Goal: Use online tool/utility: Utilize a website feature to perform a specific function

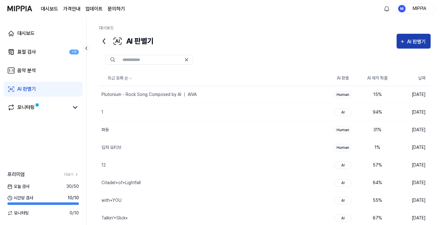
click at [412, 46] on button "AI 판별기" at bounding box center [414, 41] width 34 height 15
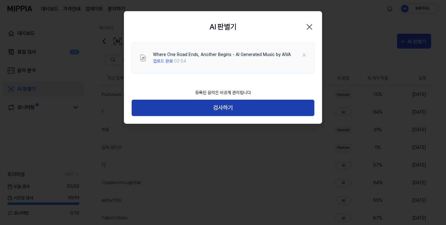
click at [227, 104] on button "검사하기" at bounding box center [223, 108] width 183 height 16
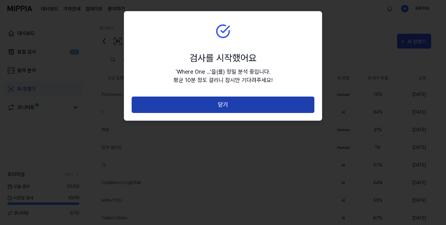
click at [228, 106] on button "닫기" at bounding box center [223, 105] width 183 height 16
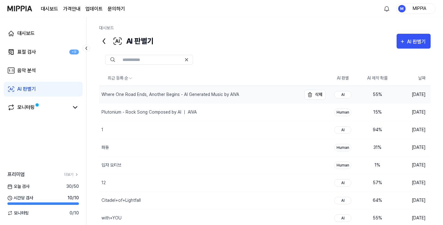
click at [251, 93] on div "Where One Road Ends, Another Begins - AI Generated Music by AIVA" at bounding box center [200, 94] width 202 height 17
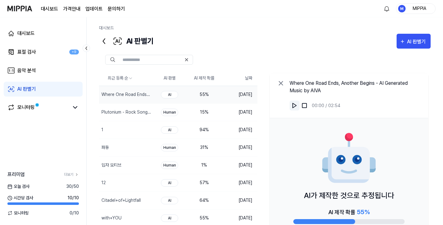
click at [292, 105] on img at bounding box center [295, 105] width 6 height 6
click at [293, 107] on img at bounding box center [295, 105] width 6 height 6
click at [280, 87] on icon at bounding box center [280, 83] width 7 height 7
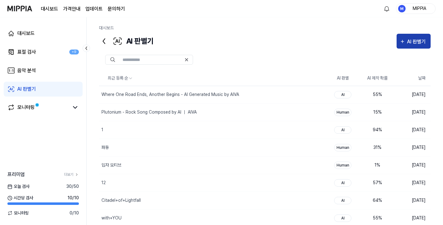
click at [416, 41] on div "AI 판별기" at bounding box center [417, 42] width 20 height 8
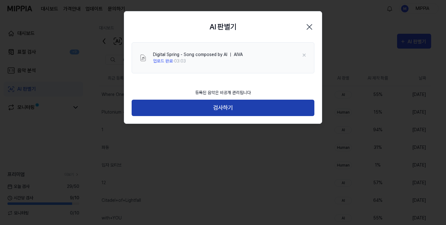
click at [245, 111] on button "검사하기" at bounding box center [223, 108] width 183 height 16
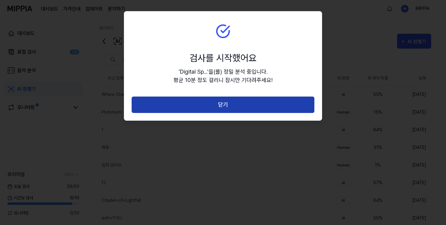
click at [275, 101] on button "닫기" at bounding box center [223, 105] width 183 height 16
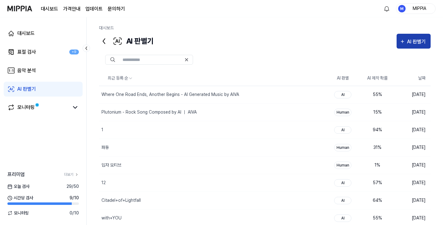
click at [411, 40] on div "AI 판별기" at bounding box center [417, 42] width 20 height 8
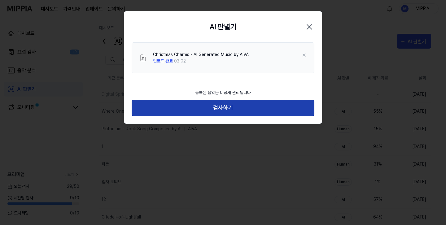
click at [237, 105] on button "검사하기" at bounding box center [223, 108] width 183 height 16
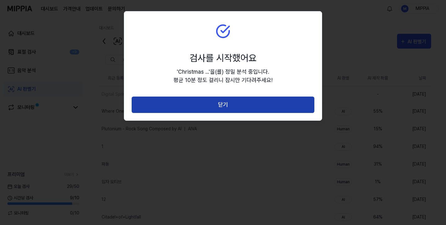
click at [234, 106] on button "닫기" at bounding box center [223, 105] width 183 height 16
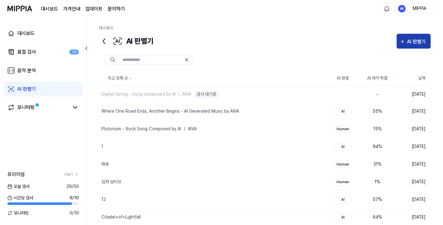
click at [404, 43] on icon "button" at bounding box center [403, 41] width 6 height 7
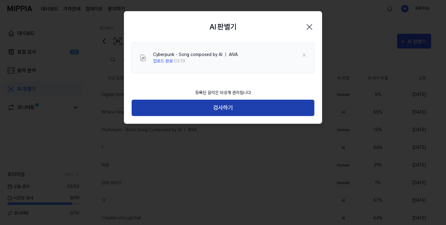
click at [229, 104] on button "검사하기" at bounding box center [223, 108] width 183 height 16
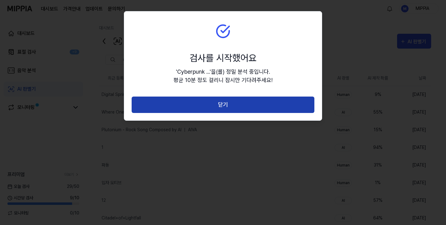
click at [231, 105] on button "닫기" at bounding box center [223, 105] width 183 height 16
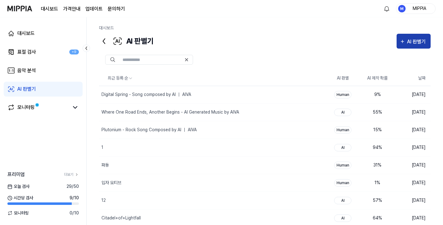
click at [415, 42] on div "AI 판별기" at bounding box center [417, 42] width 20 height 8
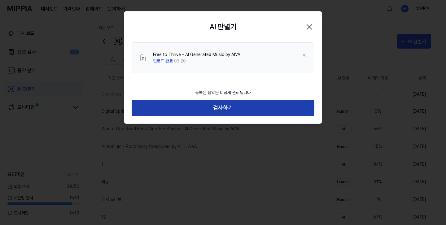
click at [187, 106] on button "검사하기" at bounding box center [223, 108] width 183 height 16
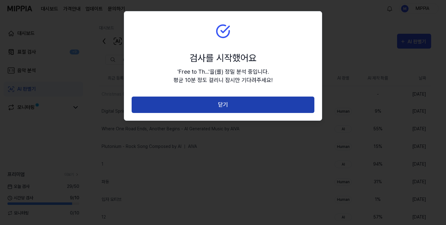
click at [206, 105] on button "닫기" at bounding box center [223, 105] width 183 height 16
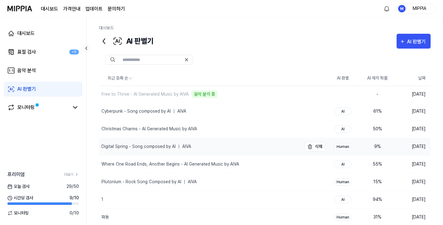
drag, startPoint x: 103, startPoint y: 147, endPoint x: 141, endPoint y: 155, distance: 39.4
click at [163, 144] on div "Digital Spring - Song composed by AI ｜ AIVA" at bounding box center [147, 146] width 90 height 6
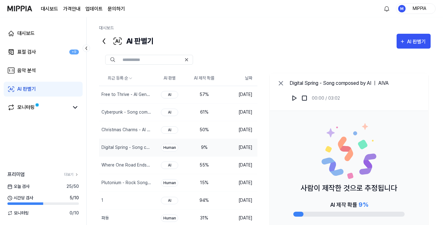
click at [211, 151] on td "9 %" at bounding box center [204, 148] width 35 height 18
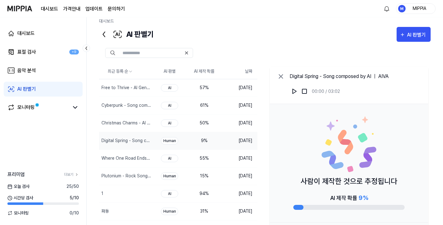
scroll to position [40, 0]
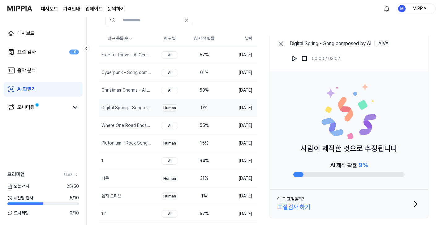
click at [287, 45] on div "Digital Spring - Song composed by AI ｜ AIVA 00:00 / 03:02" at bounding box center [349, 52] width 158 height 37
click at [281, 45] on icon at bounding box center [280, 43] width 7 height 7
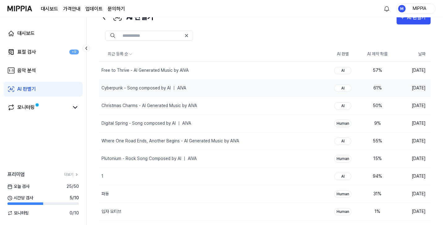
scroll to position [0, 0]
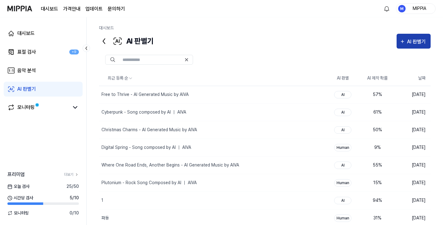
click at [419, 42] on div "AI 판별기" at bounding box center [417, 42] width 20 height 8
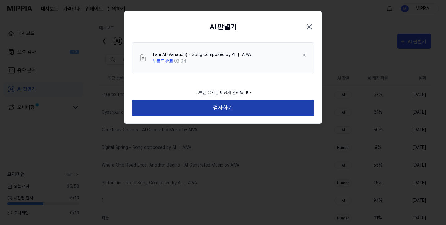
click at [254, 112] on button "검사하기" at bounding box center [223, 108] width 183 height 16
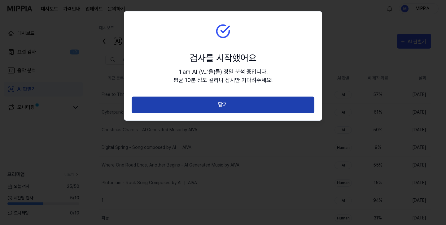
click at [232, 107] on button "닫기" at bounding box center [223, 105] width 183 height 16
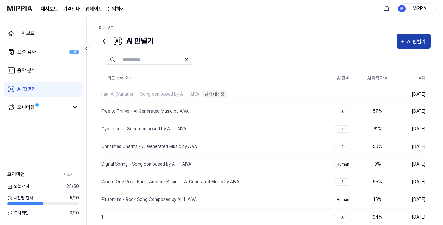
click at [415, 44] on div "AI 판별기" at bounding box center [417, 42] width 20 height 8
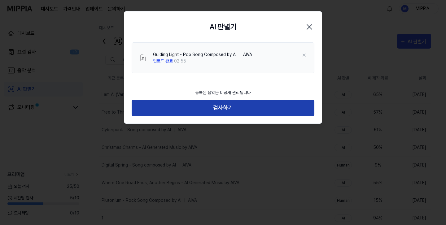
click at [231, 108] on button "검사하기" at bounding box center [223, 108] width 183 height 16
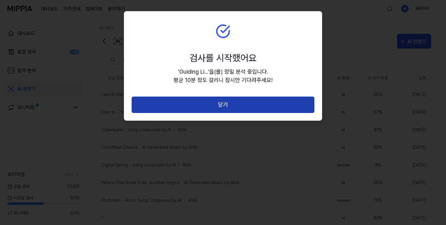
click at [229, 106] on button "닫기" at bounding box center [223, 105] width 183 height 16
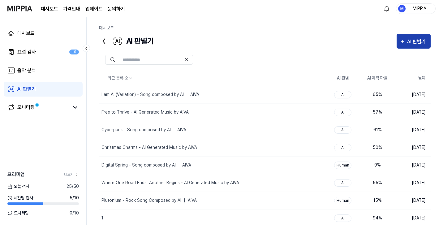
click at [411, 44] on div "AI 판별기" at bounding box center [417, 42] width 20 height 8
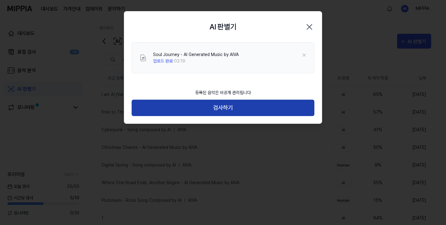
click at [226, 112] on button "검사하기" at bounding box center [223, 108] width 183 height 16
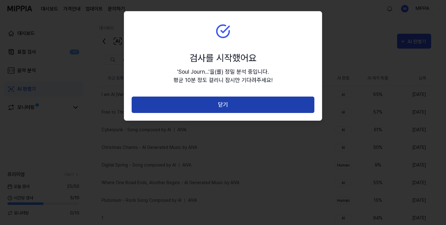
click at [218, 106] on button "닫기" at bounding box center [223, 105] width 183 height 16
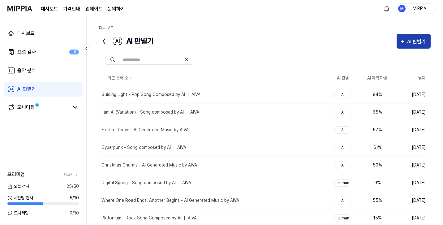
click at [410, 42] on div "AI 판별기" at bounding box center [417, 42] width 20 height 8
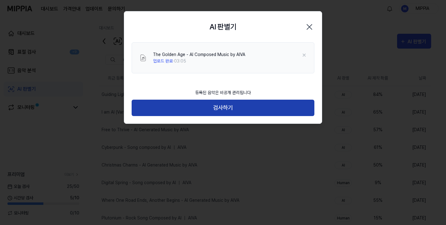
click at [231, 108] on button "검사하기" at bounding box center [223, 108] width 183 height 16
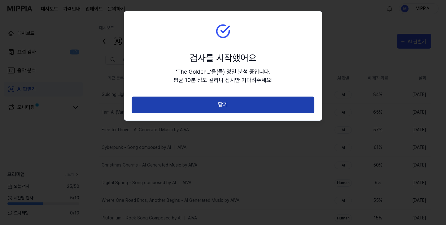
click at [233, 107] on button "닫기" at bounding box center [223, 105] width 183 height 16
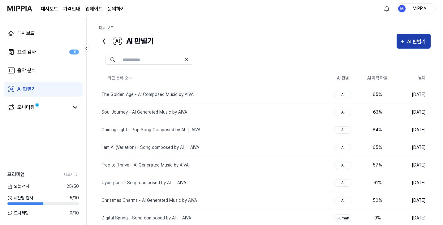
click at [418, 40] on div "AI 판별기" at bounding box center [417, 42] width 20 height 8
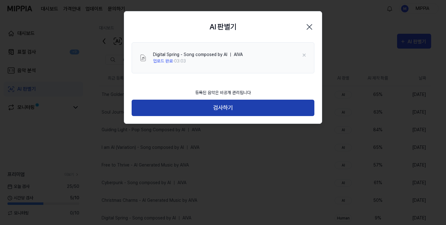
click at [232, 106] on button "검사하기" at bounding box center [223, 108] width 183 height 16
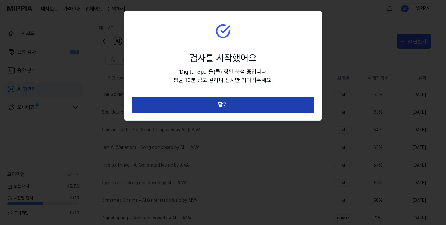
click at [227, 102] on button "닫기" at bounding box center [223, 105] width 183 height 16
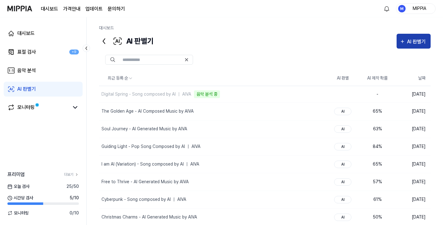
click at [410, 42] on div "AI 판별기" at bounding box center [417, 42] width 20 height 8
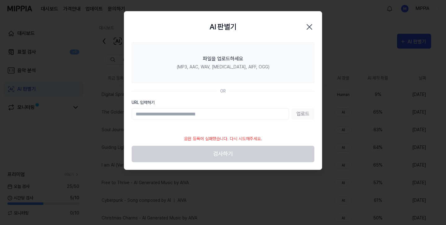
click at [306, 29] on icon "button" at bounding box center [309, 27] width 10 height 10
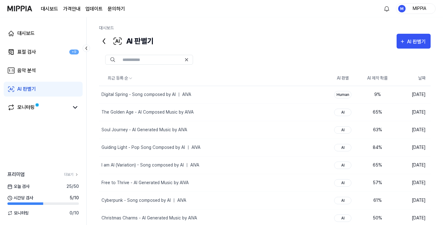
click at [295, 55] on div at bounding box center [265, 60] width 332 height 10
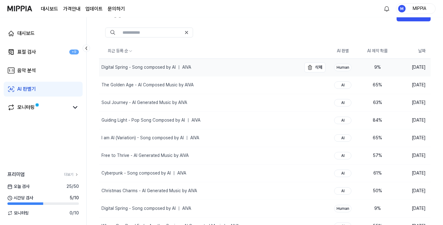
scroll to position [33, 0]
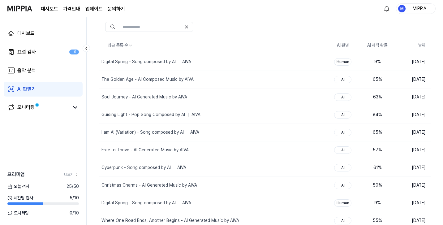
click at [56, 92] on link "AI 판별기" at bounding box center [43, 89] width 79 height 15
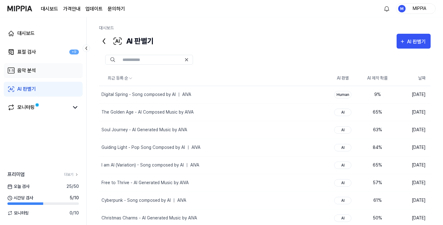
click at [56, 75] on link "음악 분석" at bounding box center [43, 70] width 79 height 15
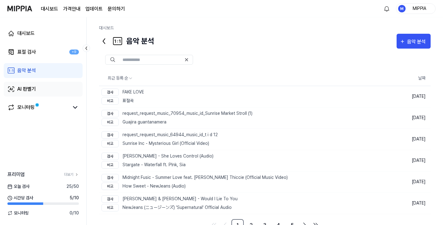
click at [51, 93] on link "AI 판별기" at bounding box center [43, 89] width 79 height 15
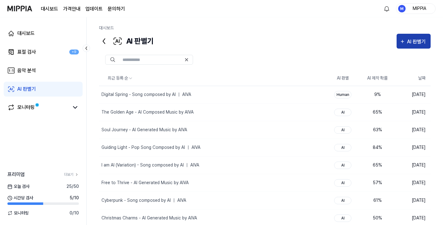
click at [414, 44] on div "AI 판별기" at bounding box center [417, 42] width 20 height 8
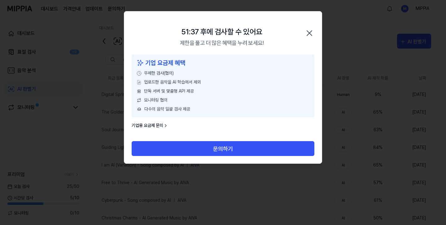
click at [307, 33] on icon "button" at bounding box center [309, 33] width 10 height 10
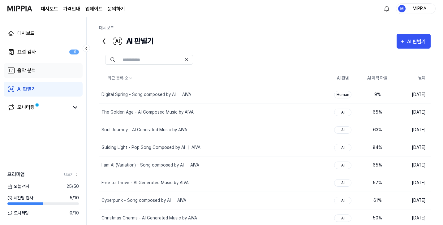
click at [39, 71] on link "음악 분석" at bounding box center [43, 70] width 79 height 15
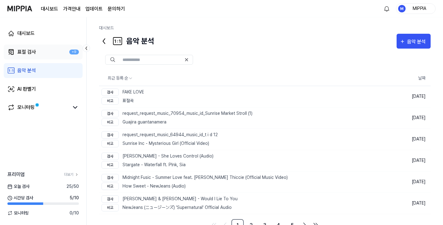
click at [41, 55] on link "표절 검사 +9" at bounding box center [43, 52] width 79 height 15
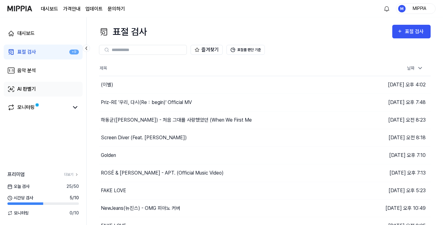
click at [44, 90] on link "AI 판별기" at bounding box center [43, 89] width 79 height 15
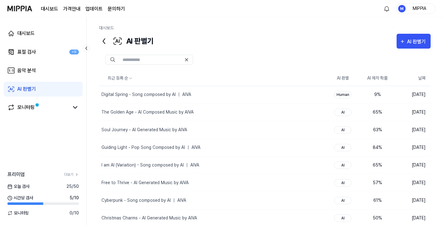
click at [21, 10] on img at bounding box center [19, 8] width 25 height 17
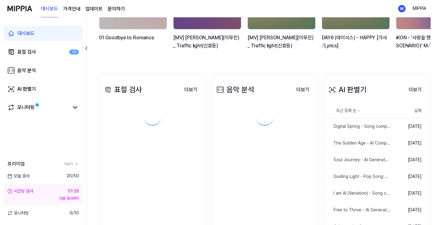
scroll to position [120, 0]
